Goal: Information Seeking & Learning: Learn about a topic

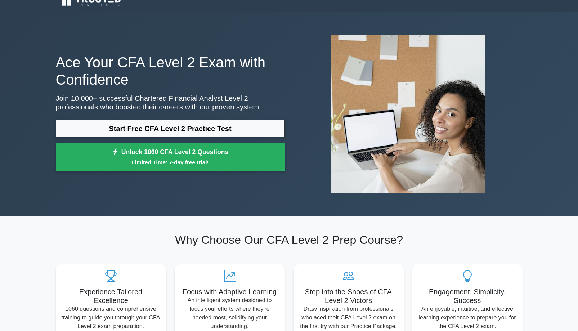
drag, startPoint x: 0, startPoint y: 0, endPoint x: 124, endPoint y: 254, distance: 282.4
click at [124, 254] on div "Why Choose Our CFA Level 2 Prep Course? Experience Tailored Excellence 1060 que…" at bounding box center [289, 284] width 475 height 103
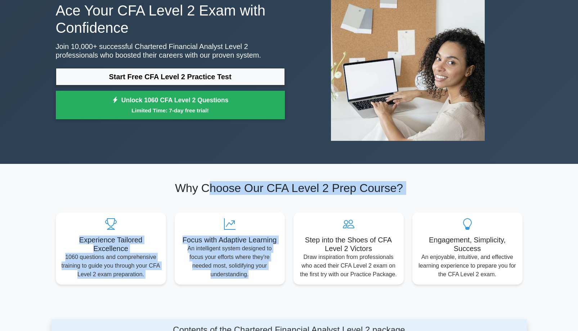
drag, startPoint x: 213, startPoint y: 188, endPoint x: 321, endPoint y: 196, distance: 108.7
click at [321, 196] on div "Why Choose Our CFA Level 2 Prep Course? Experience Tailored Excellence 1060 que…" at bounding box center [289, 232] width 475 height 103
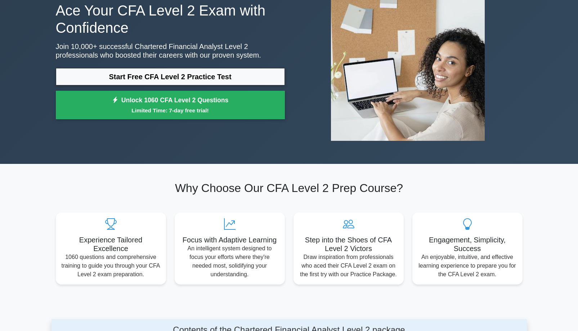
click at [426, 195] on div "Why Choose Our CFA Level 2 Prep Course? Experience Tailored Excellence 1060 que…" at bounding box center [289, 232] width 475 height 103
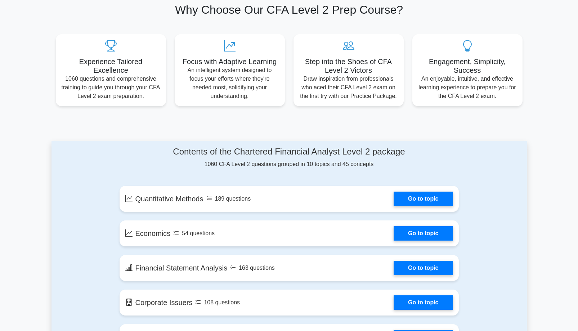
scroll to position [241, 0]
drag, startPoint x: 39, startPoint y: 88, endPoint x: 541, endPoint y: 163, distance: 507.6
click at [541, 163] on main "Ace Your CFA Level 2 Exam with Confidence Join 10,000+ successful Chartered Fin…" at bounding box center [289, 168] width 578 height 772
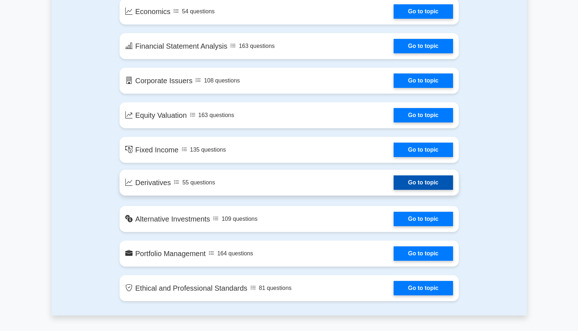
scroll to position [464, 0]
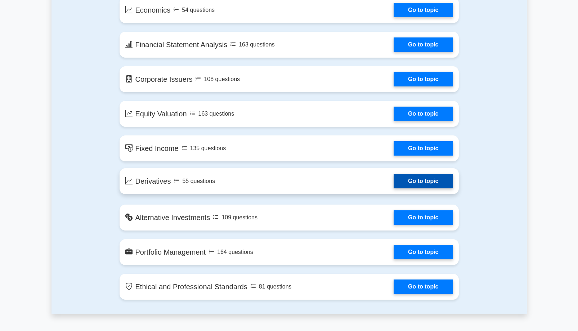
click at [436, 180] on link "Go to topic" at bounding box center [423, 181] width 59 height 14
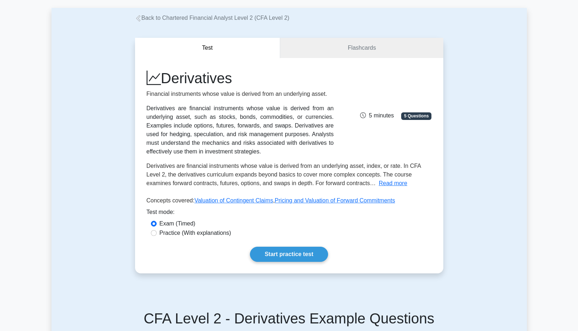
scroll to position [34, 0]
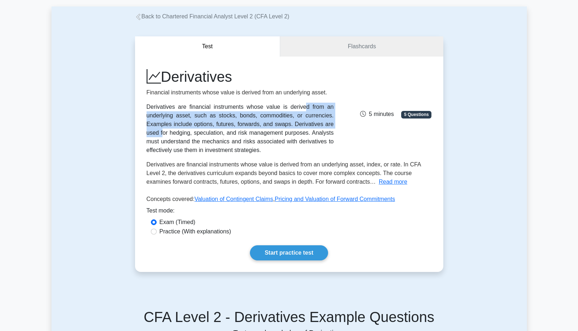
drag, startPoint x: 203, startPoint y: 102, endPoint x: 229, endPoint y: 122, distance: 33.6
click at [229, 122] on div "Derivatives Financial instruments whose value is derived from an underlying ass…" at bounding box center [240, 111] width 196 height 86
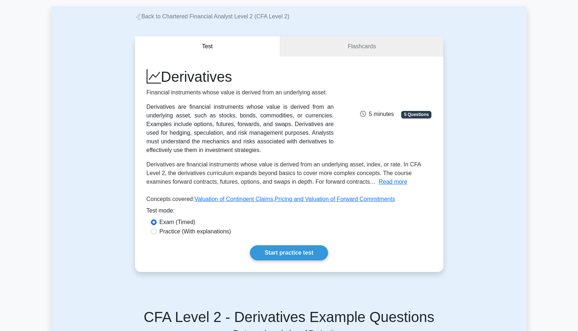
click at [251, 147] on div "Derivatives are financial instruments whose value is derived from an underlying…" at bounding box center [240, 129] width 187 height 52
click at [198, 235] on label "Practice (With explanations)" at bounding box center [196, 231] width 72 height 9
click at [157, 234] on input "Practice (With explanations)" at bounding box center [154, 232] width 6 height 6
radio input "true"
click at [274, 255] on link "Start practice test" at bounding box center [289, 252] width 78 height 15
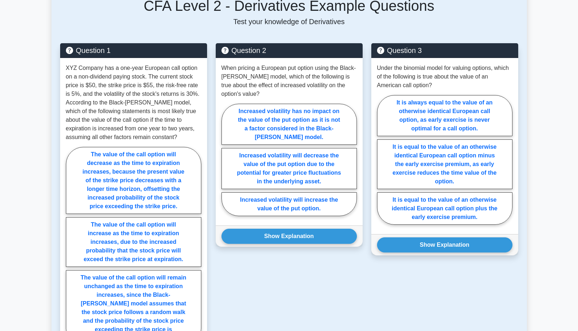
scroll to position [345, 0]
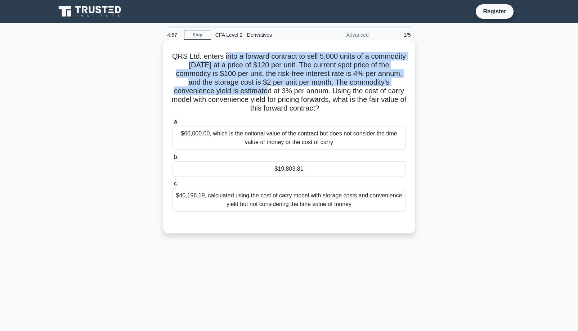
drag, startPoint x: 242, startPoint y: 57, endPoint x: 299, endPoint y: 89, distance: 64.7
click at [299, 89] on h5 "QRS Ltd. enters into a forward contract to sell 5,000 units of a commodity [DAT…" at bounding box center [289, 82] width 235 height 61
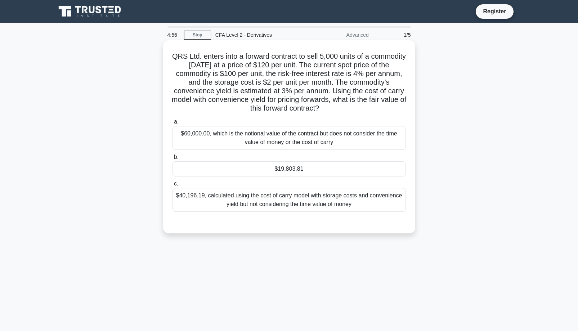
click at [343, 107] on h5 "QRS Ltd. enters into a forward contract to sell 5,000 units of a commodity [DAT…" at bounding box center [289, 82] width 235 height 61
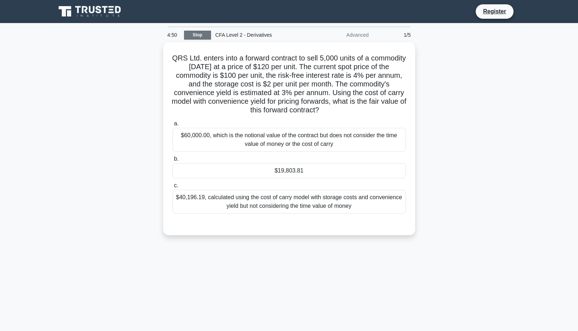
click at [200, 31] on link "Stop" at bounding box center [197, 35] width 27 height 9
